Goal: Information Seeking & Learning: Understand process/instructions

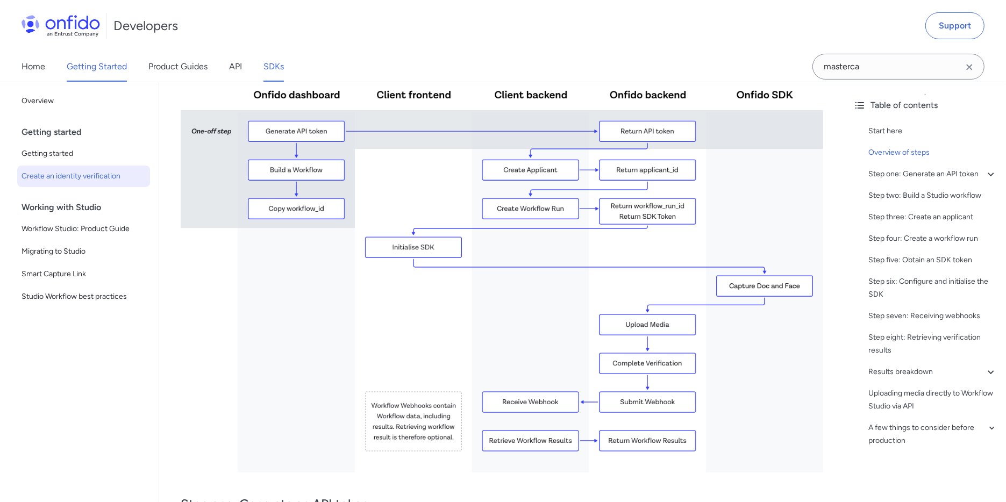
click at [269, 68] on link "SDKs" at bounding box center [273, 67] width 20 height 30
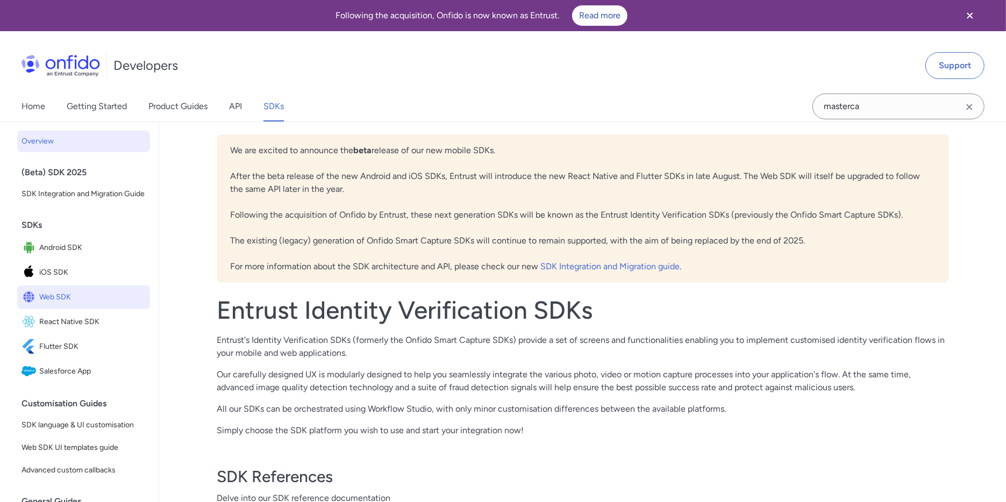
click at [51, 305] on span "Web SDK" at bounding box center [92, 297] width 106 height 15
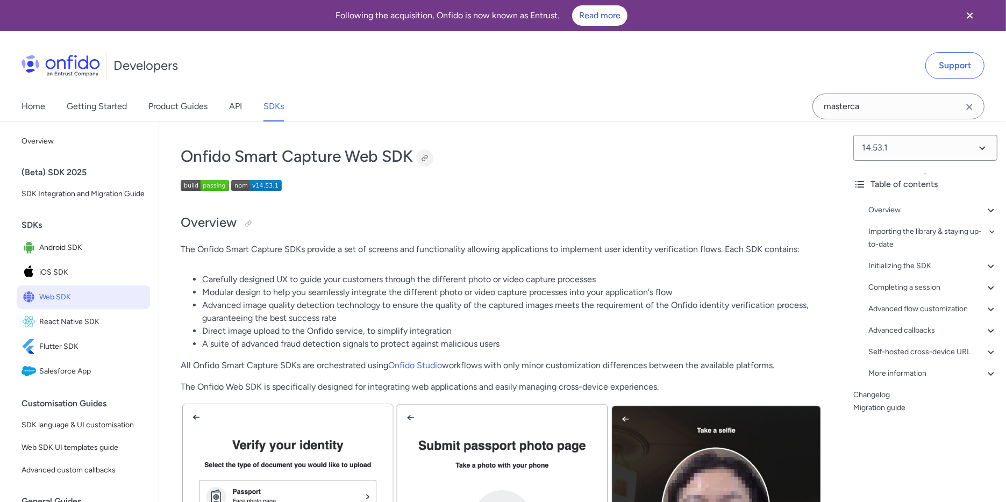
click at [425, 154] on div at bounding box center [424, 158] width 9 height 9
click at [987, 307] on icon at bounding box center [990, 309] width 6 height 4
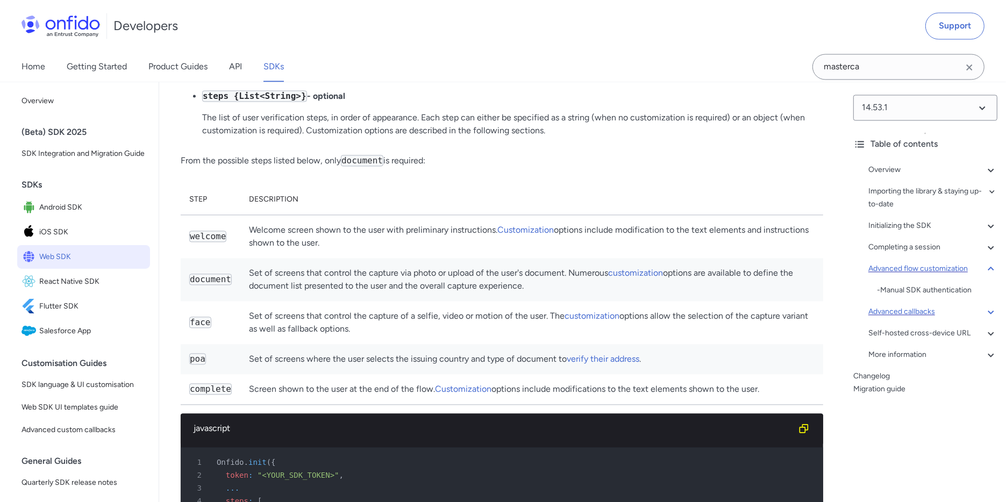
click at [972, 310] on div "Advanced callbacks" at bounding box center [932, 311] width 129 height 13
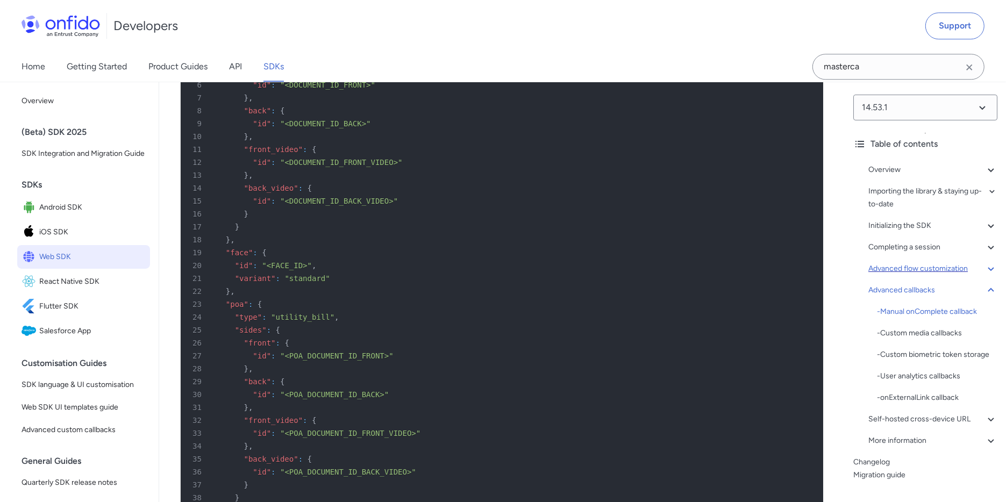
click at [937, 271] on div "Advanced flow customization" at bounding box center [932, 268] width 129 height 13
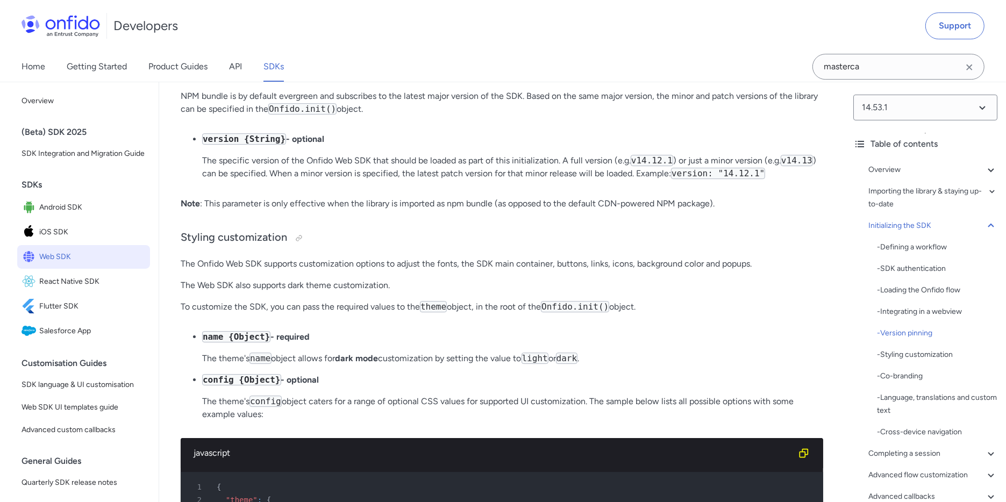
scroll to position [3240, 0]
click at [298, 246] on div at bounding box center [298, 237] width 17 height 17
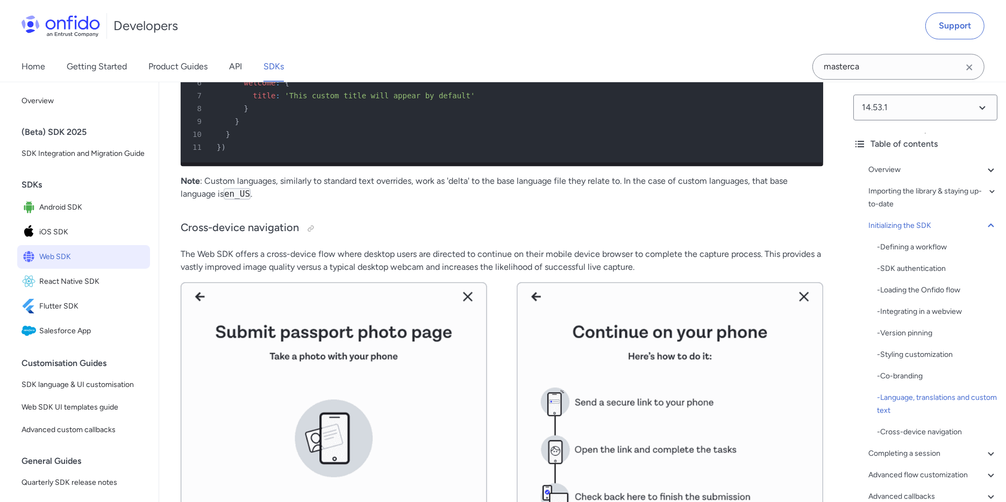
scroll to position [6887, 0]
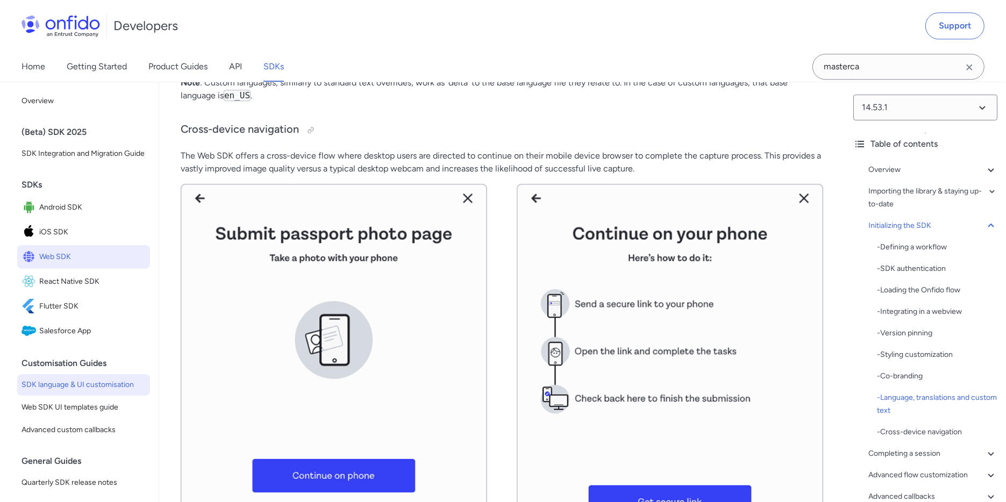
click at [77, 391] on span "SDK language & UI customisation" at bounding box center [83, 384] width 124 height 13
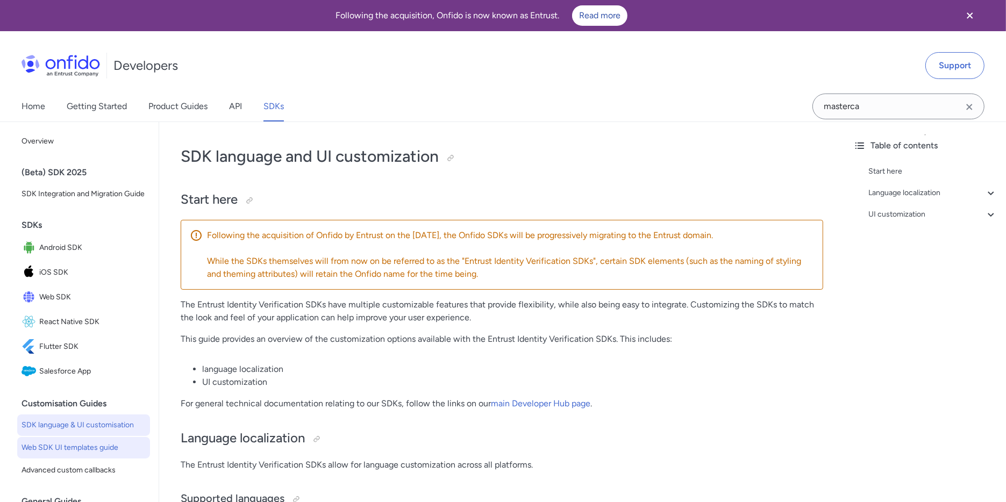
click at [67, 453] on span "Web SDK UI templates guide" at bounding box center [83, 447] width 124 height 13
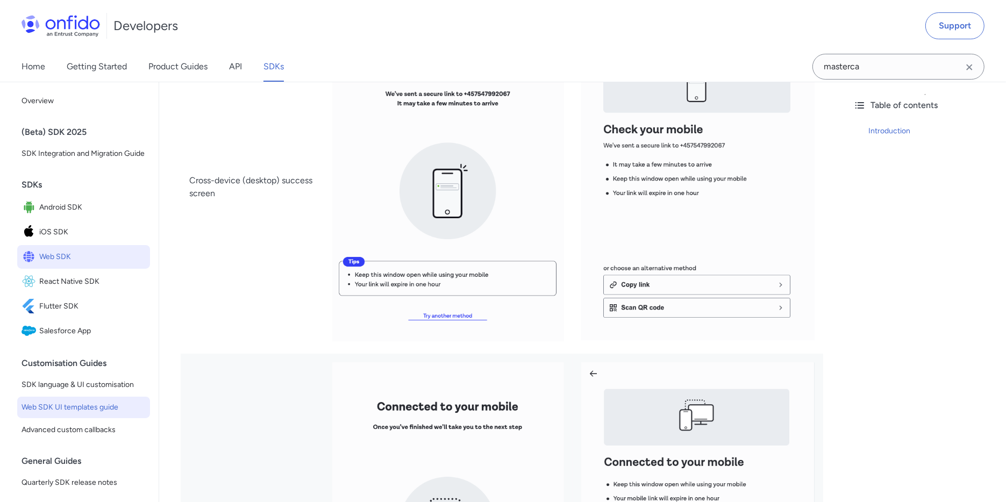
scroll to position [3775, 0]
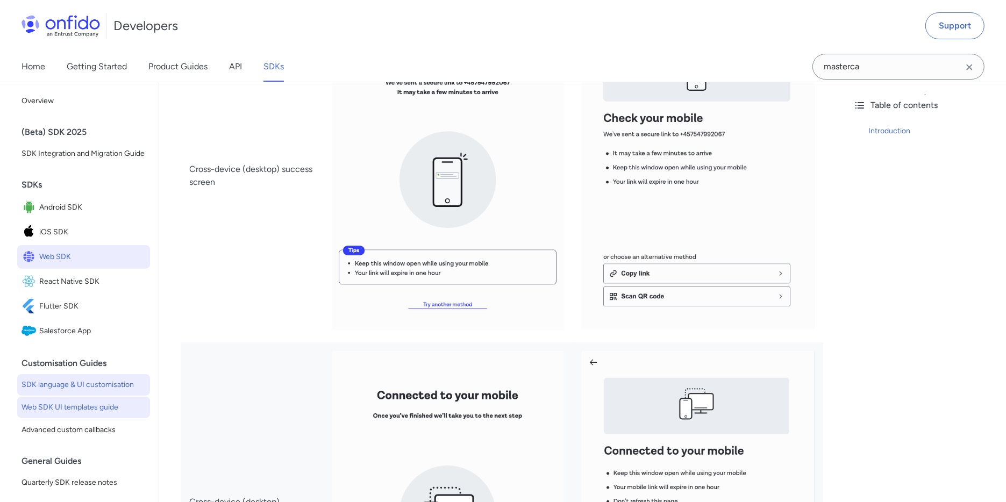
click at [45, 391] on span "SDK language & UI customisation" at bounding box center [83, 384] width 124 height 13
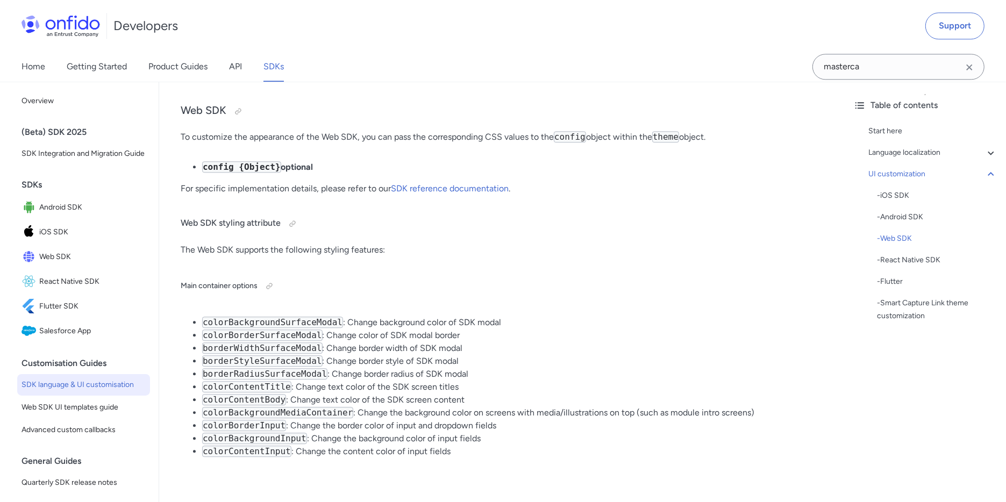
scroll to position [6403, 0]
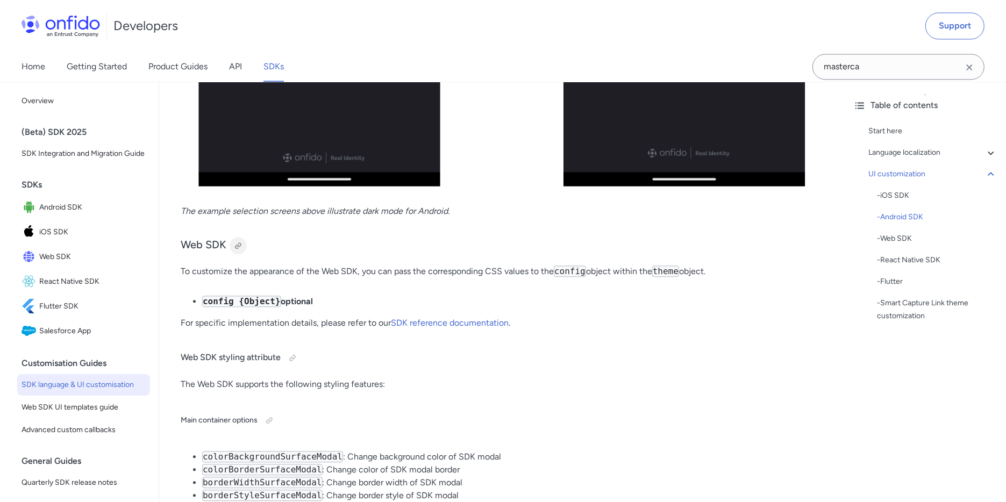
click at [238, 242] on div at bounding box center [238, 245] width 9 height 9
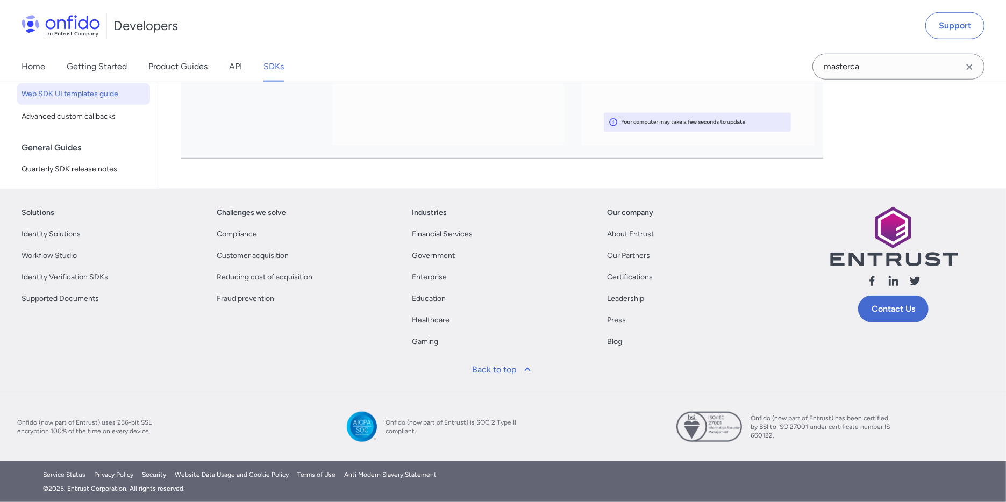
scroll to position [3775, 0]
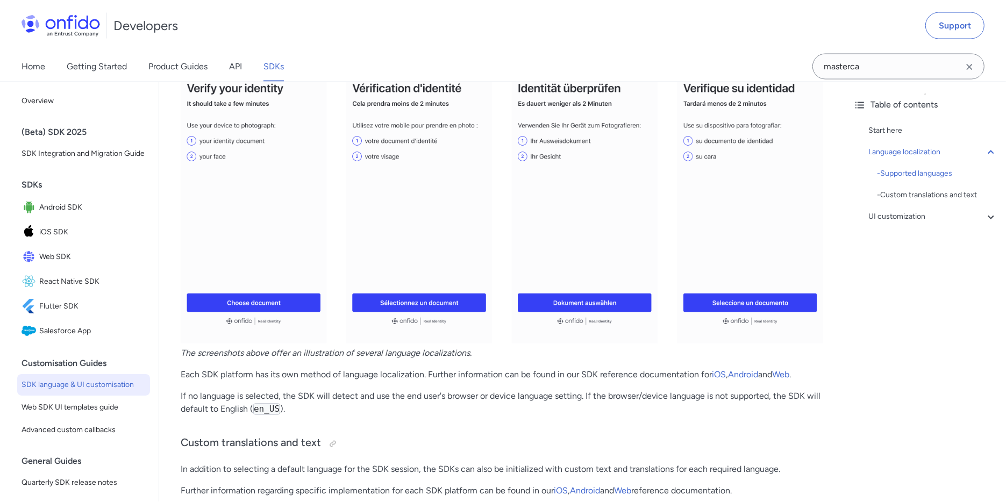
scroll to position [1998, 0]
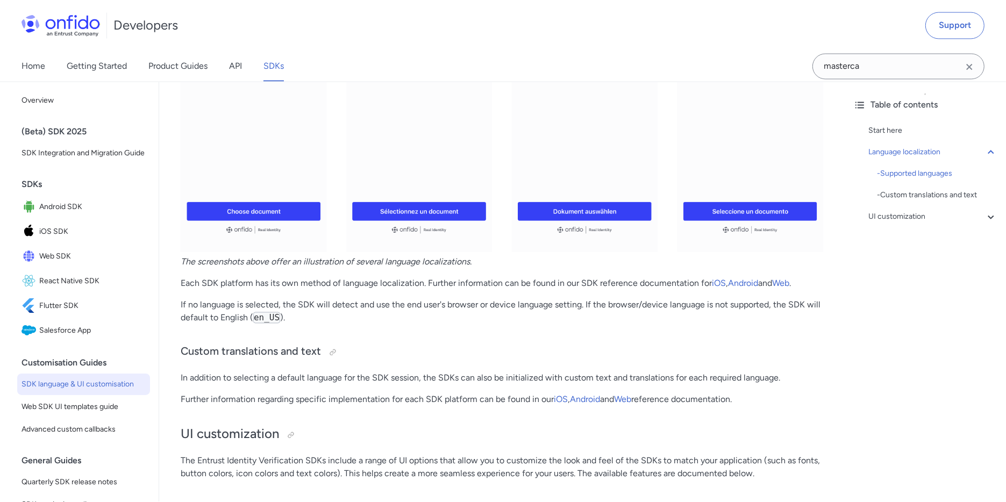
scroll to position [6887, 0]
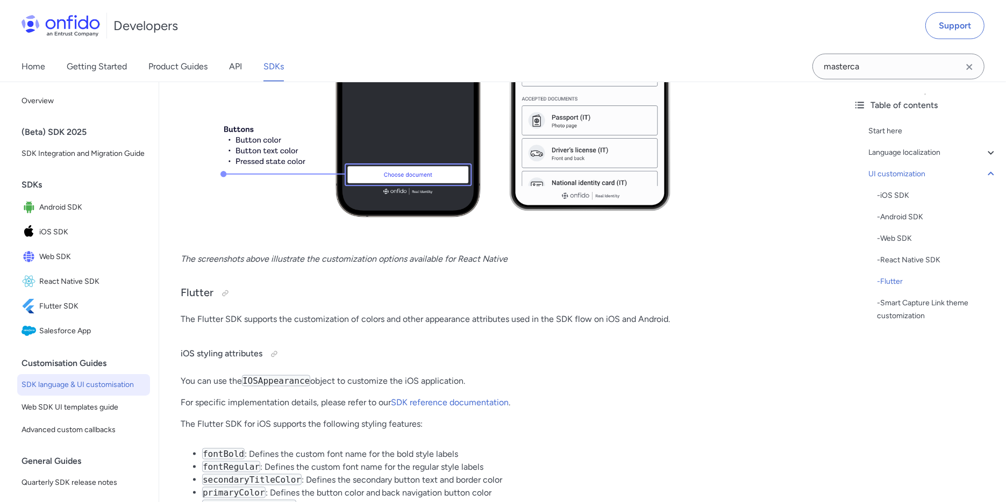
scroll to position [13505, 0]
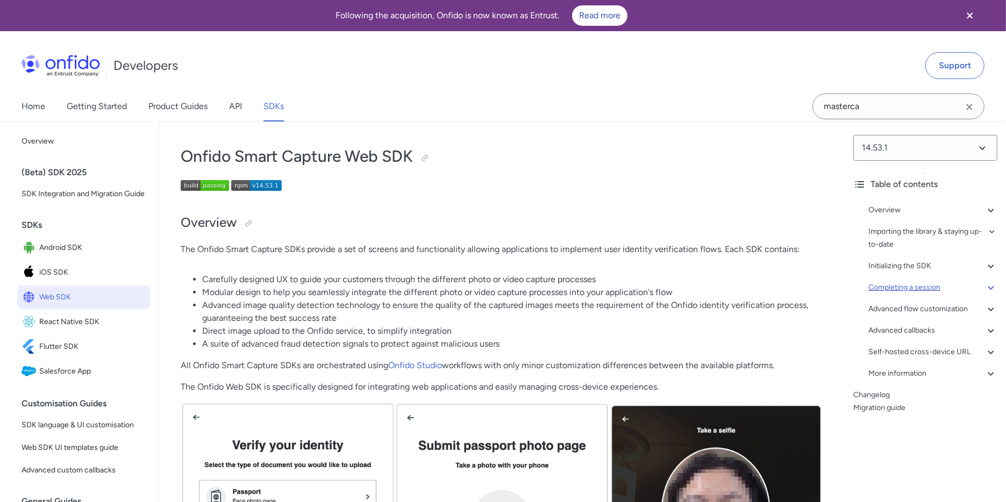
click at [908, 281] on div "Completing a session" at bounding box center [932, 287] width 129 height 13
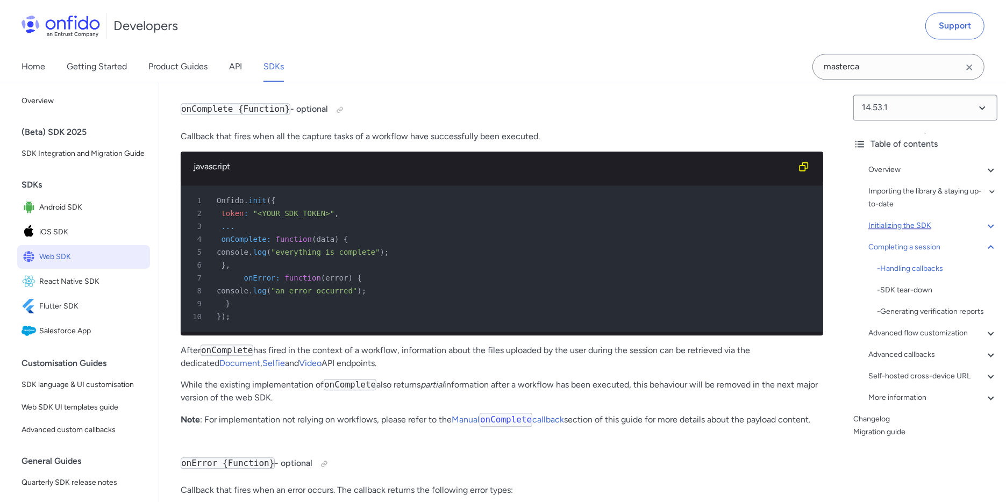
click at [894, 221] on div "Initializing the SDK" at bounding box center [932, 225] width 129 height 13
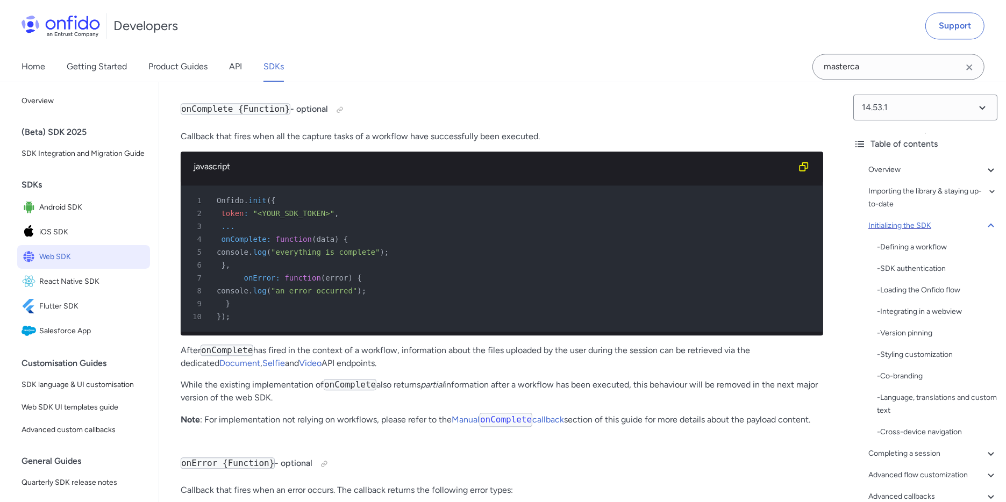
scroll to position [2081, 0]
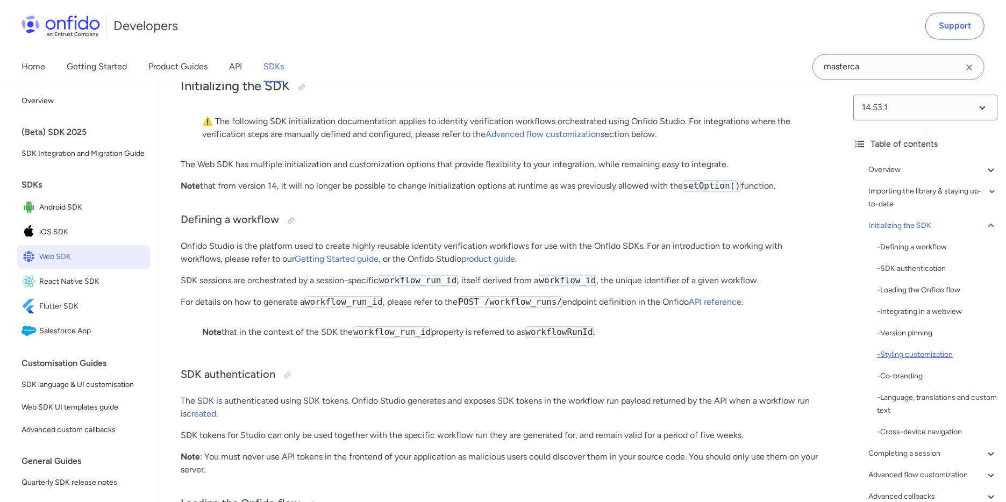
click at [908, 354] on div "- Styling customization" at bounding box center [937, 354] width 120 height 13
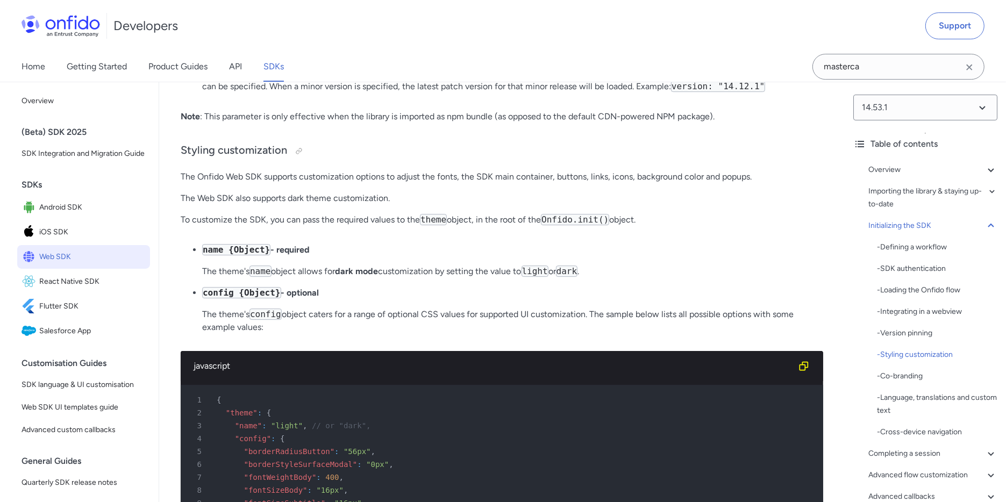
scroll to position [3292, 0]
